Goal: Task Accomplishment & Management: Use online tool/utility

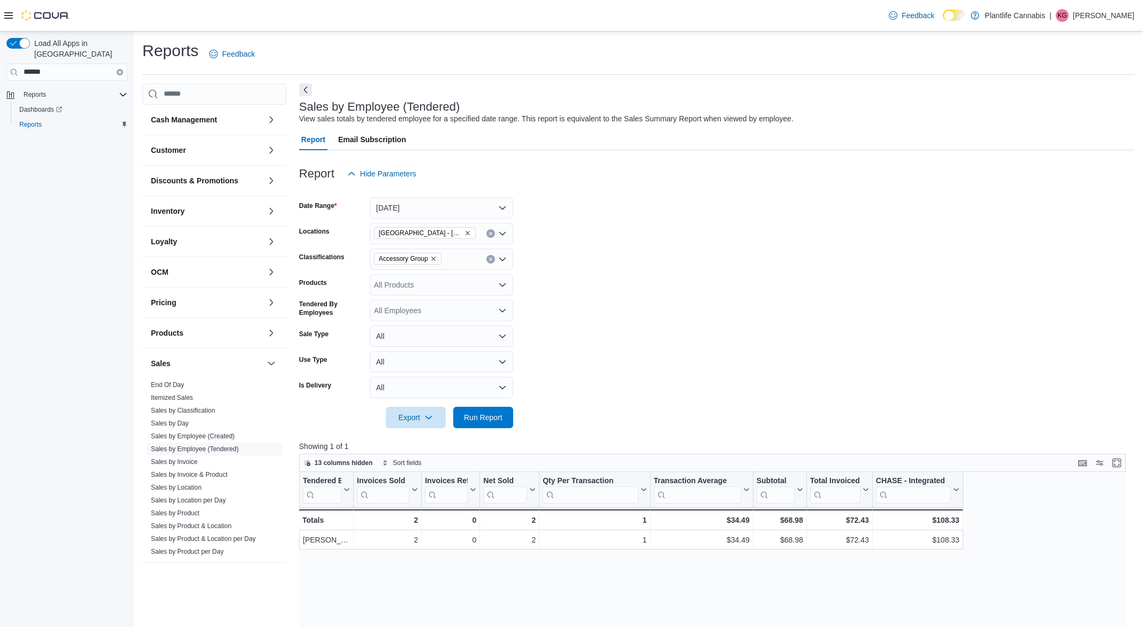
scroll to position [318, 0]
click at [490, 416] on span "Run Report" at bounding box center [483, 417] width 39 height 11
click at [210, 450] on link "Sales by Employee (Tendered)" at bounding box center [195, 449] width 88 height 7
click at [203, 449] on link "Sales by Employee (Tendered)" at bounding box center [195, 449] width 88 height 7
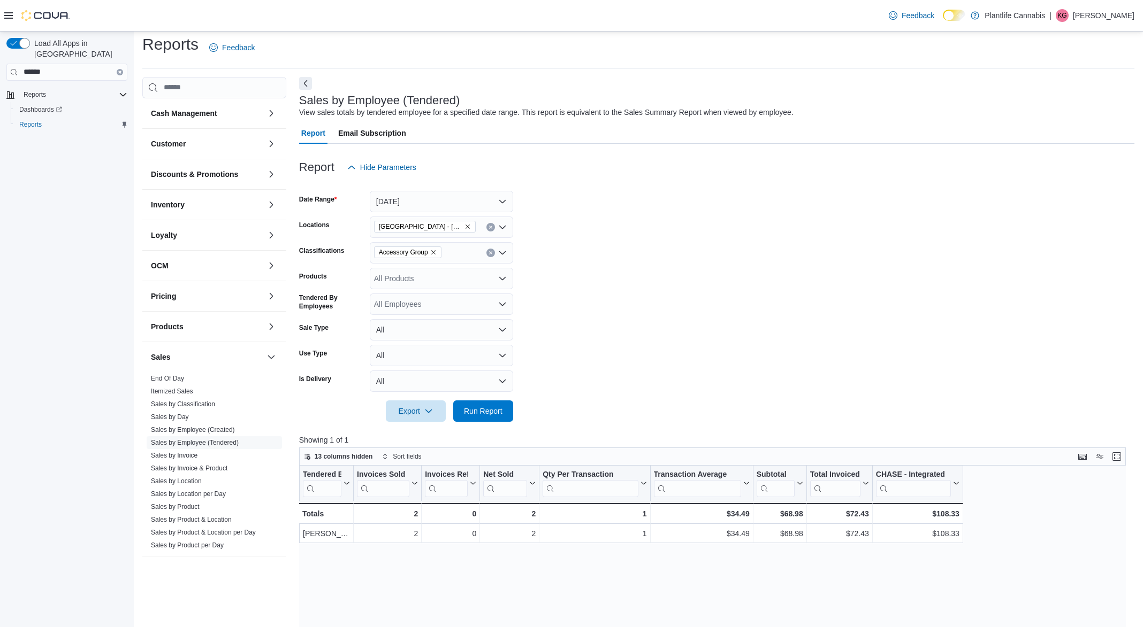
scroll to position [3, 0]
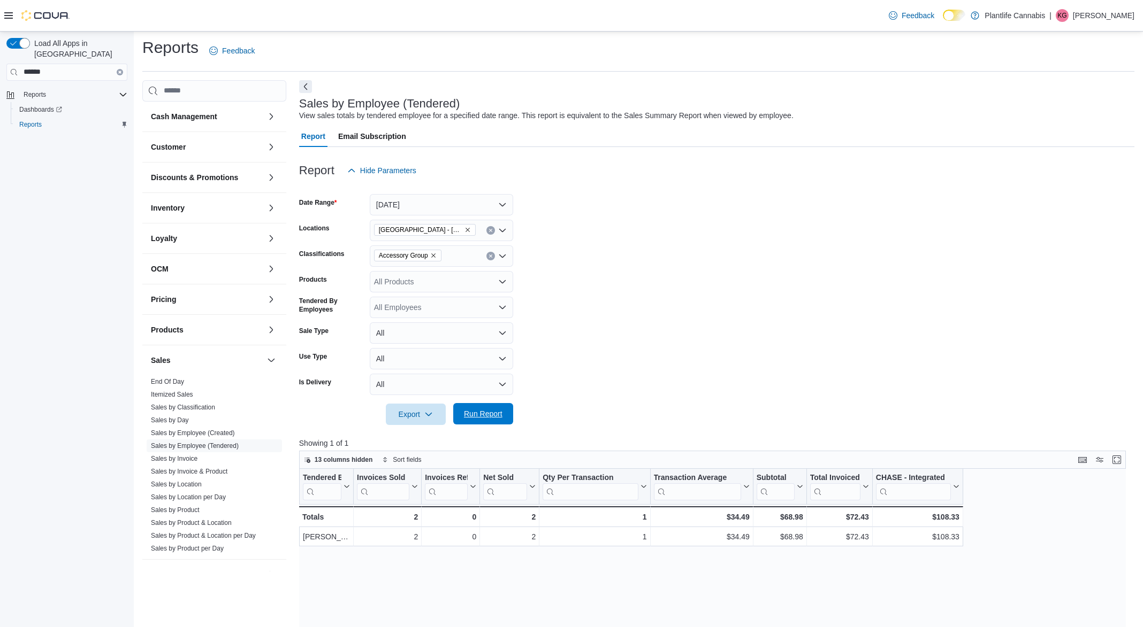
click at [477, 417] on span "Run Report" at bounding box center [483, 414] width 39 height 11
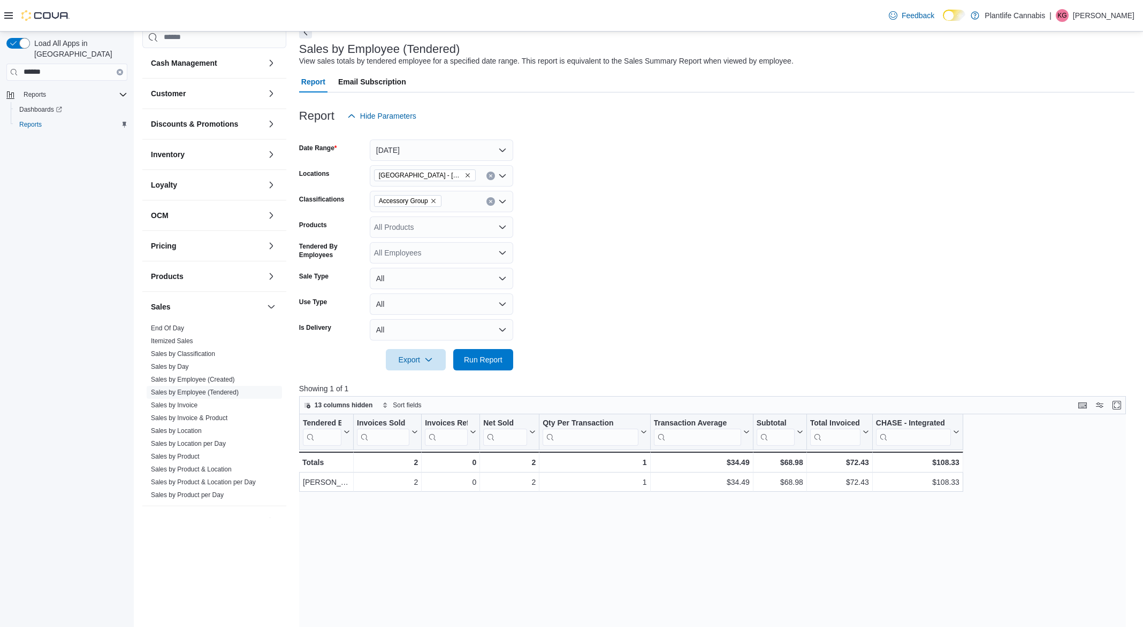
scroll to position [55, 0]
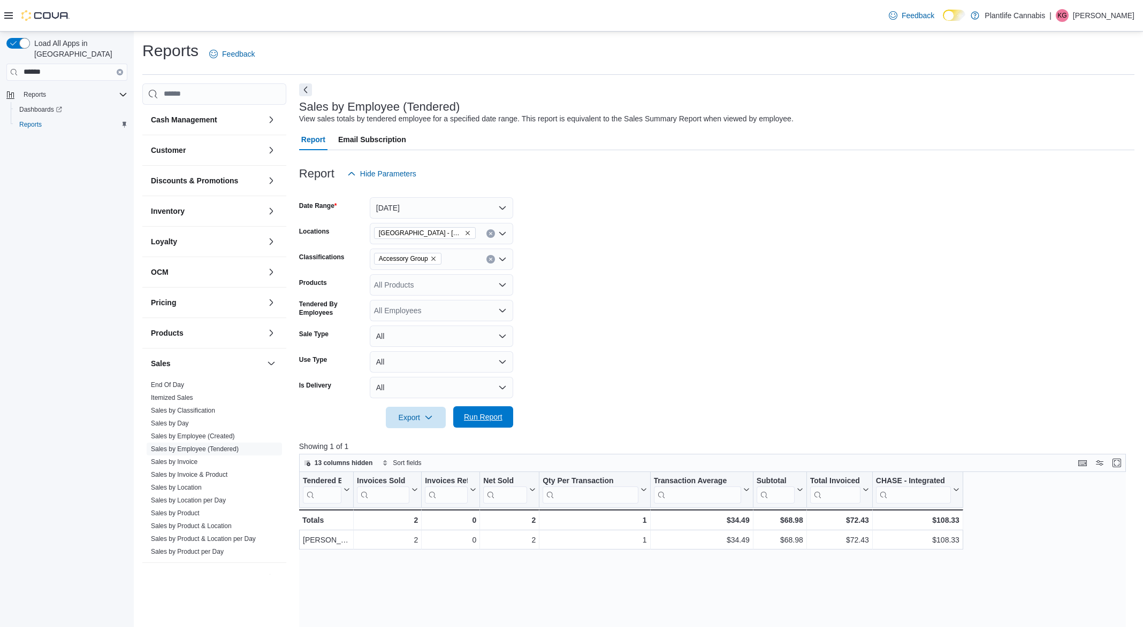
click at [484, 413] on span "Run Report" at bounding box center [483, 417] width 39 height 11
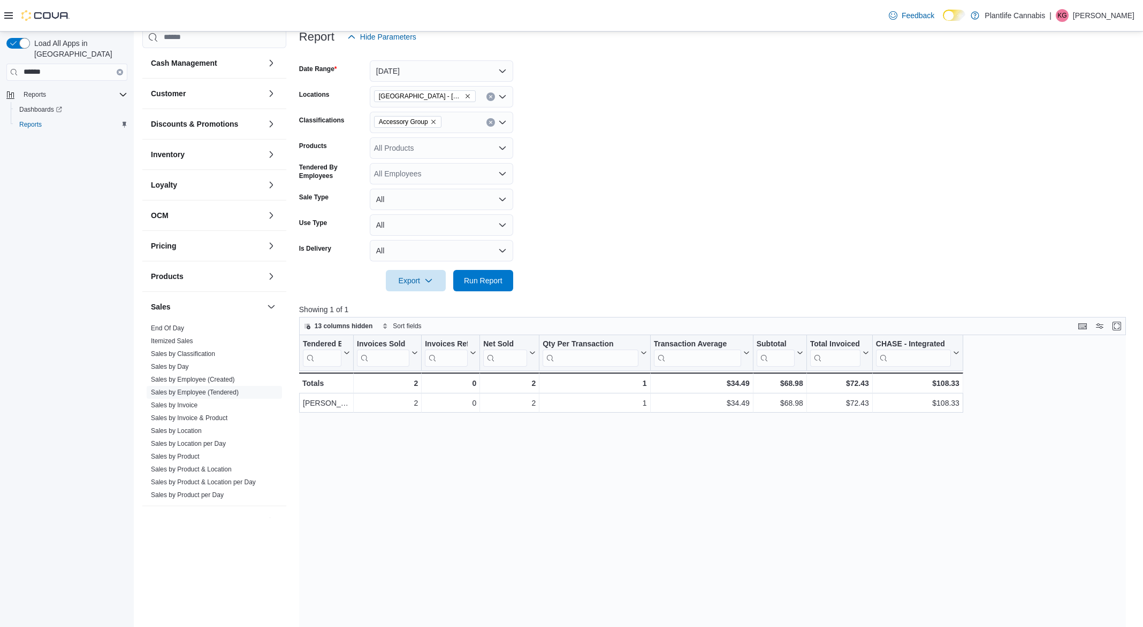
scroll to position [125, 0]
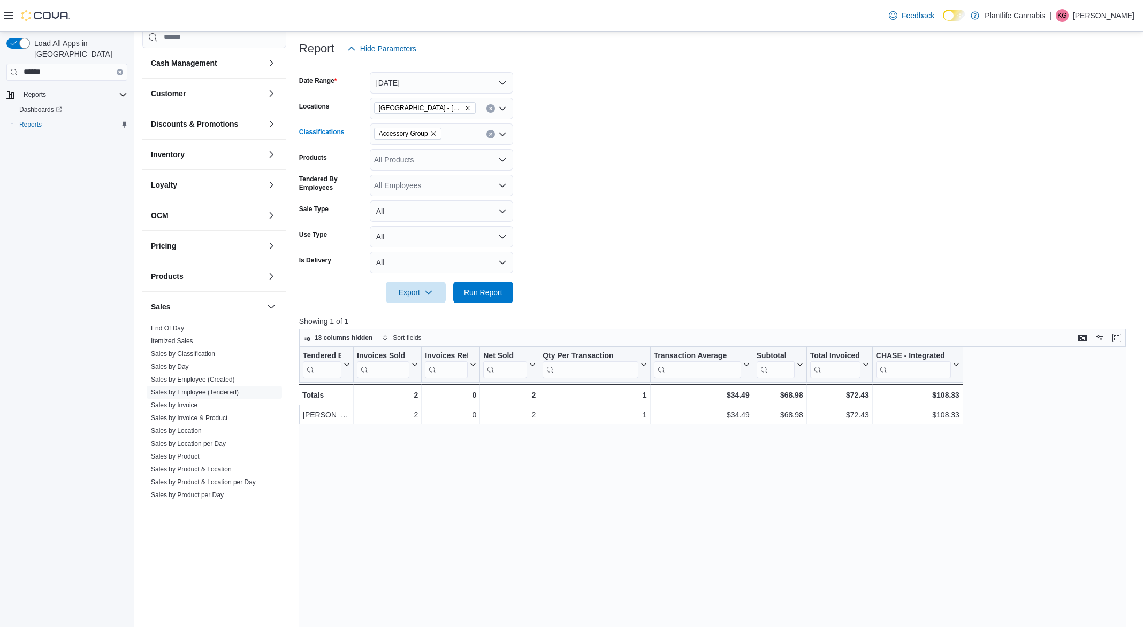
click at [436, 131] on icon "Remove Accessory Group from selection in this group" at bounding box center [433, 134] width 6 height 6
click at [482, 279] on div at bounding box center [716, 277] width 835 height 9
click at [484, 289] on span "Run Report" at bounding box center [483, 292] width 39 height 11
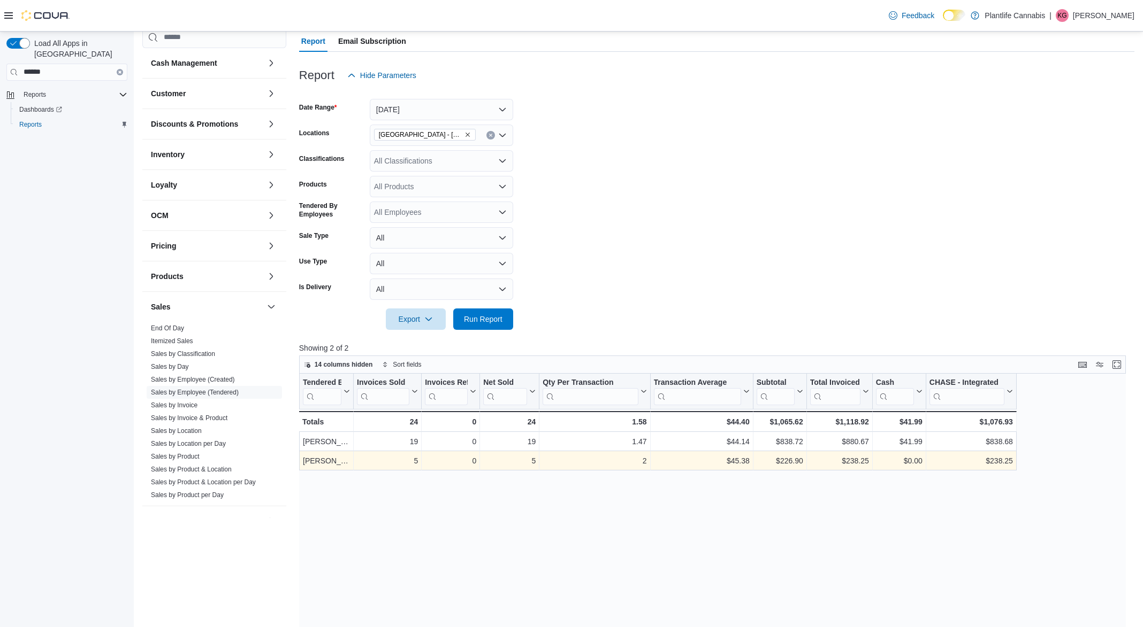
scroll to position [99, 0]
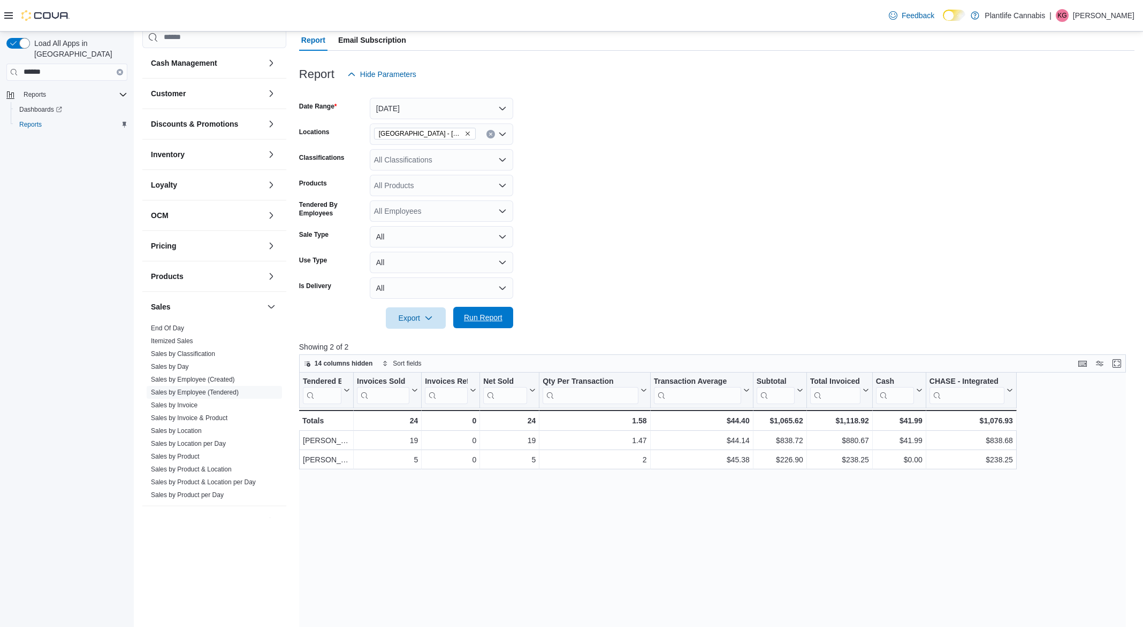
click at [478, 318] on span "Run Report" at bounding box center [483, 317] width 39 height 11
click at [481, 321] on span "Run Report" at bounding box center [483, 317] width 39 height 11
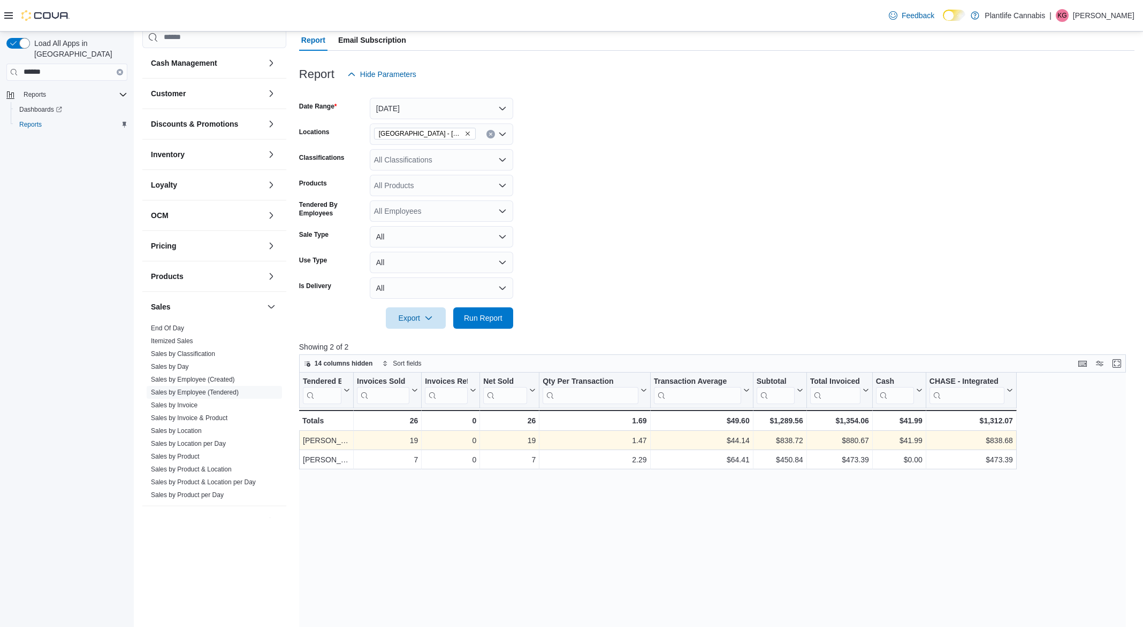
scroll to position [103, 0]
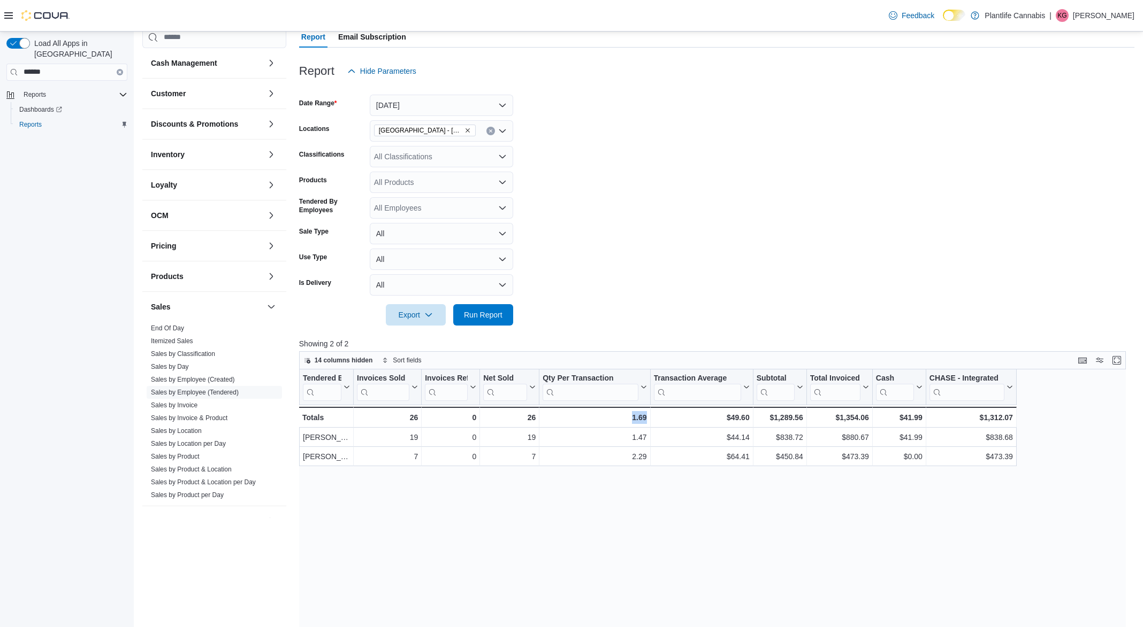
drag, startPoint x: 505, startPoint y: 503, endPoint x: 623, endPoint y: 506, distance: 118.3
click at [623, 506] on div "Tendered Employee Click to view column header actions Invoices Sold Click to vi…" at bounding box center [712, 611] width 827 height 483
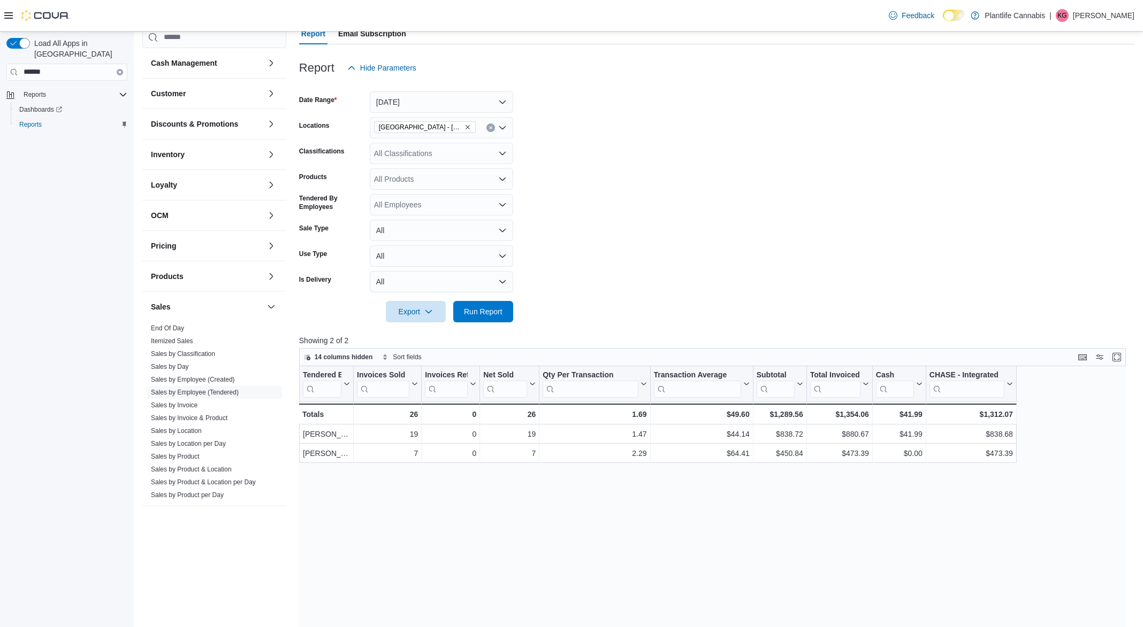
drag, startPoint x: 540, startPoint y: 481, endPoint x: 555, endPoint y: 478, distance: 15.4
click at [556, 479] on div "Tendered Employee Click to view column header actions Invoices Sold Click to vi…" at bounding box center [712, 607] width 827 height 483
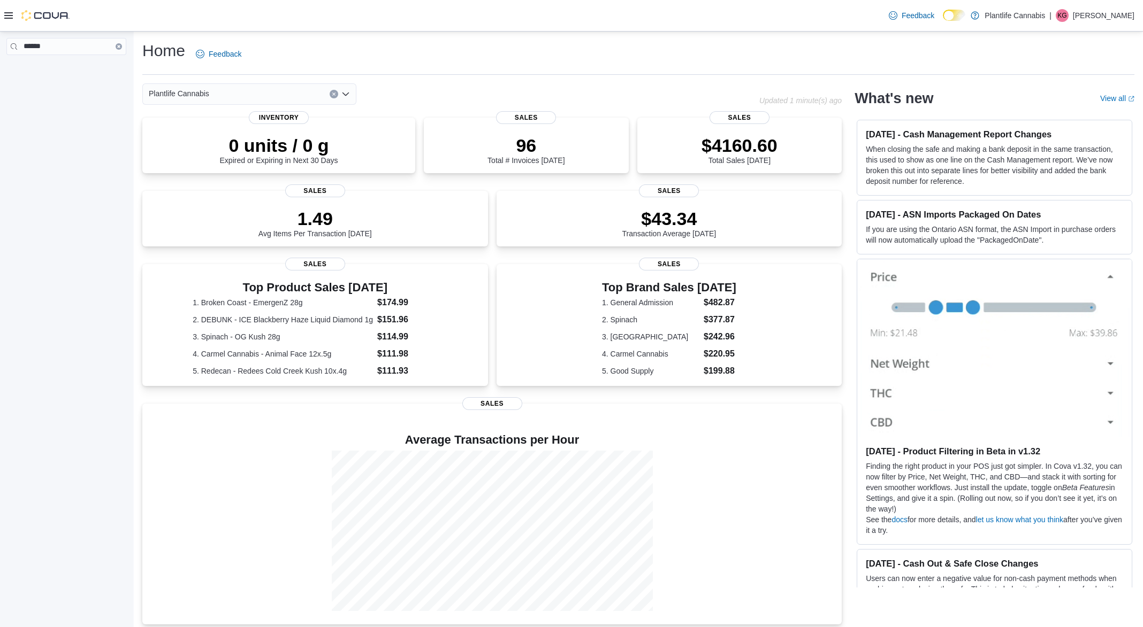
click at [120, 44] on button "Clear input" at bounding box center [119, 46] width 6 height 6
